Goal: Navigation & Orientation: Understand site structure

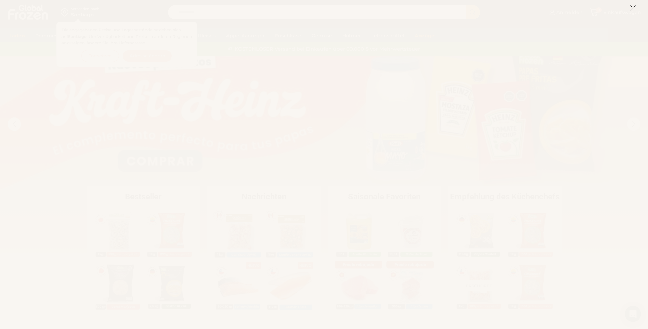
click at [632, 7] on icon at bounding box center [633, 8] width 6 height 6
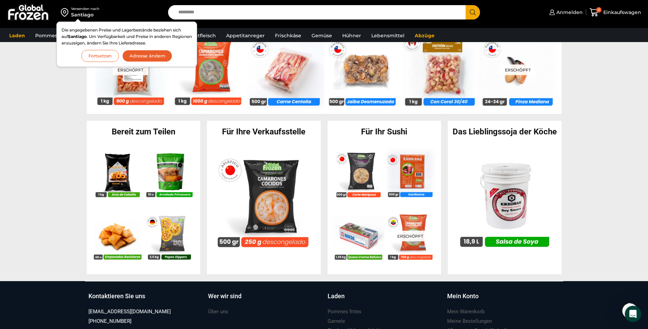
scroll to position [649, 0]
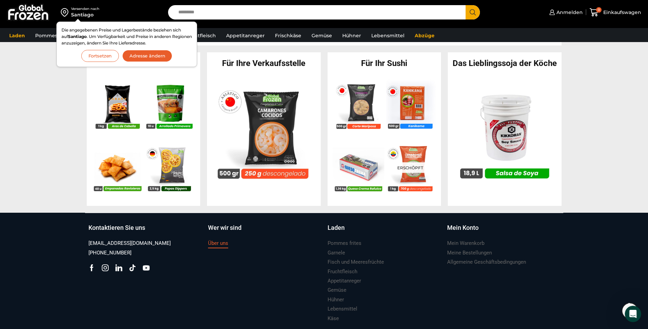
click at [219, 244] on h3 "Über uns" at bounding box center [218, 242] width 20 height 7
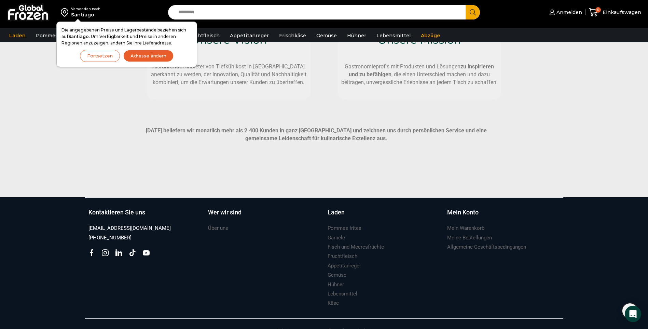
scroll to position [449, 0]
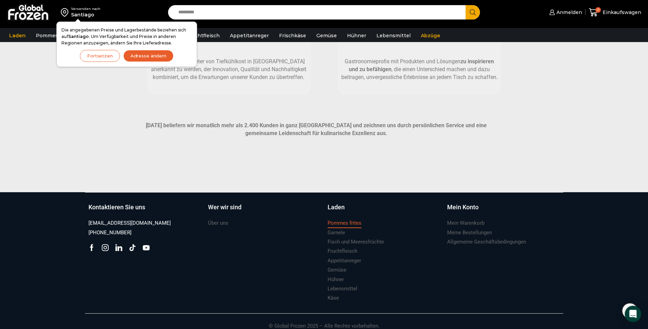
click at [349, 219] on h3 "Pommes frites" at bounding box center [345, 222] width 34 height 7
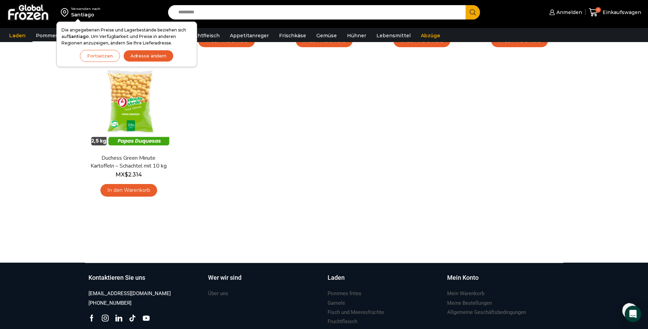
scroll to position [420, 0]
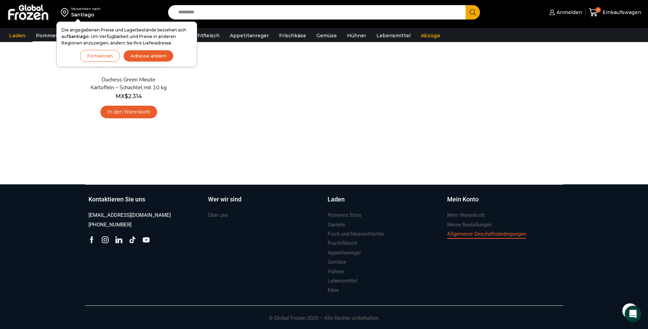
click at [469, 236] on h3 "Allgemeine Geschäftsbedingungen" at bounding box center [486, 233] width 79 height 7
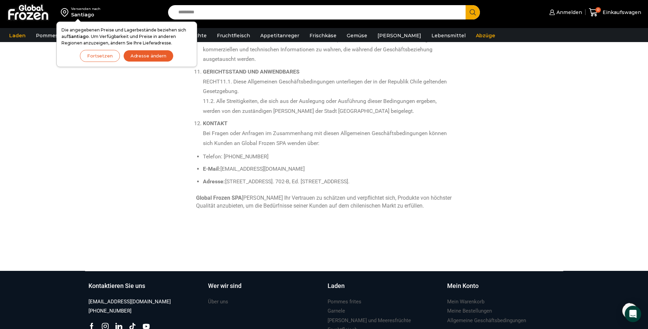
scroll to position [804, 0]
